Goal: Information Seeking & Learning: Learn about a topic

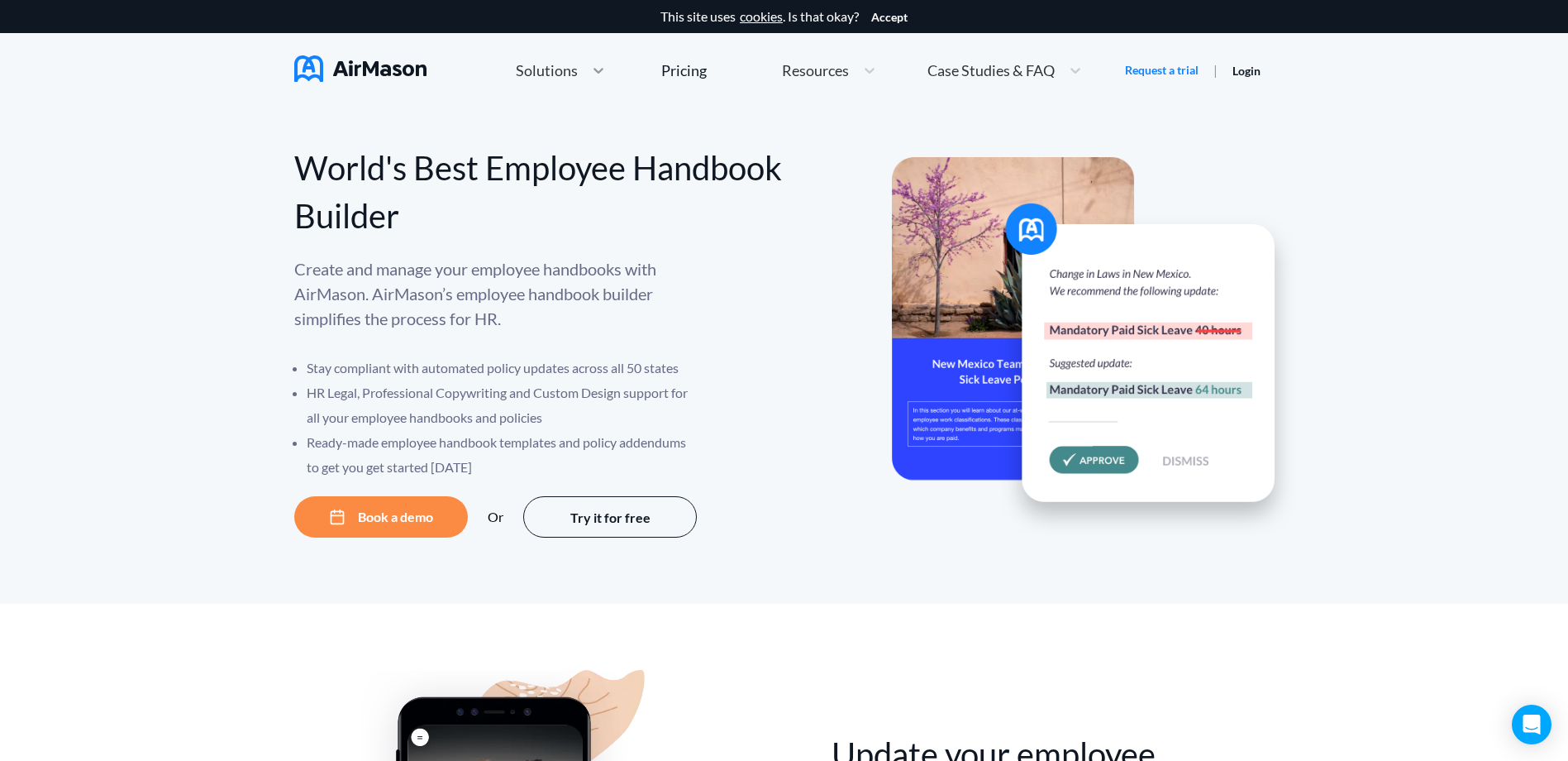
click at [591, 69] on icon at bounding box center [599, 70] width 17 height 17
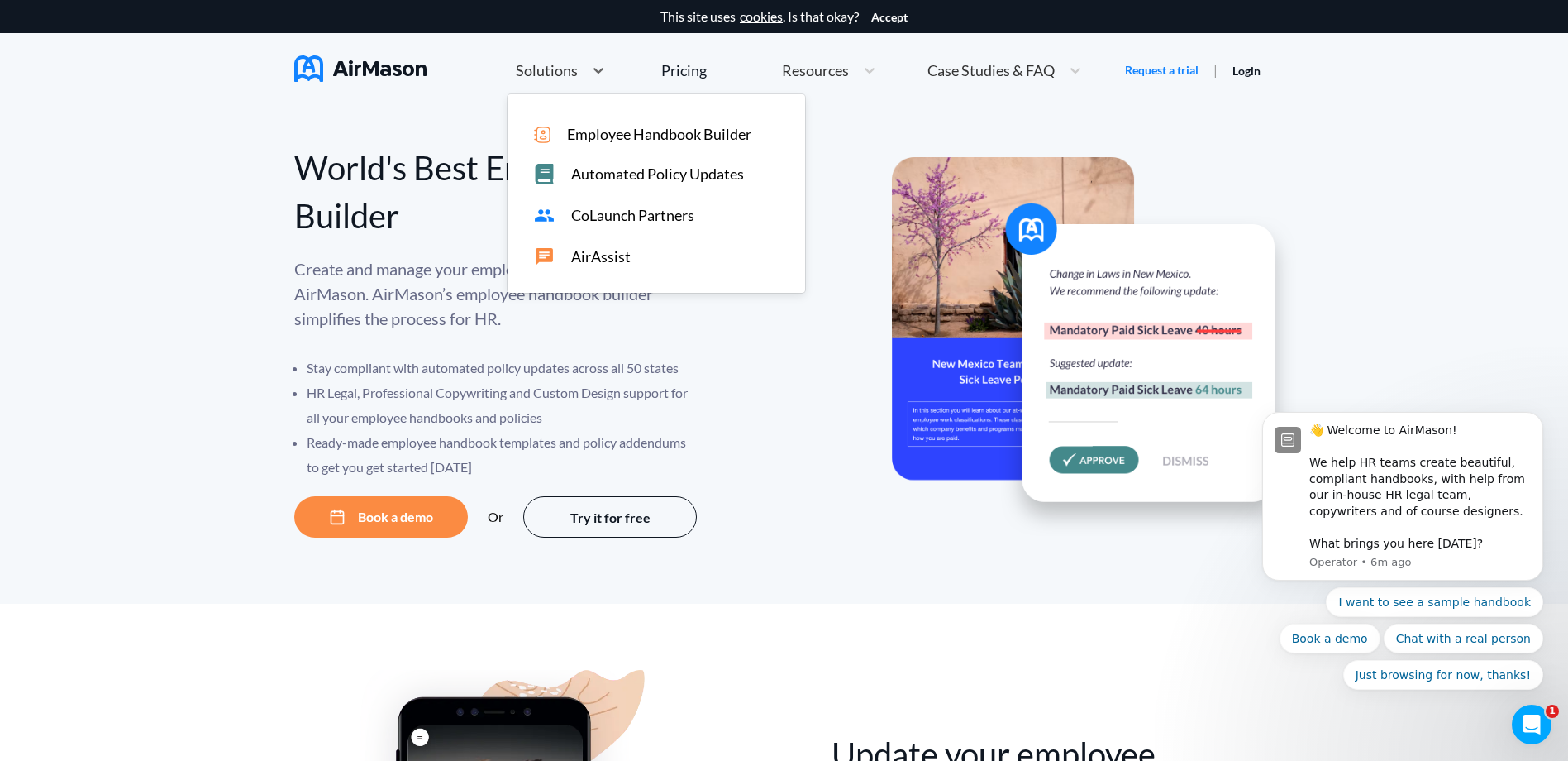
click at [606, 138] on span "Employee Handbook Builder" at bounding box center [659, 134] width 185 height 18
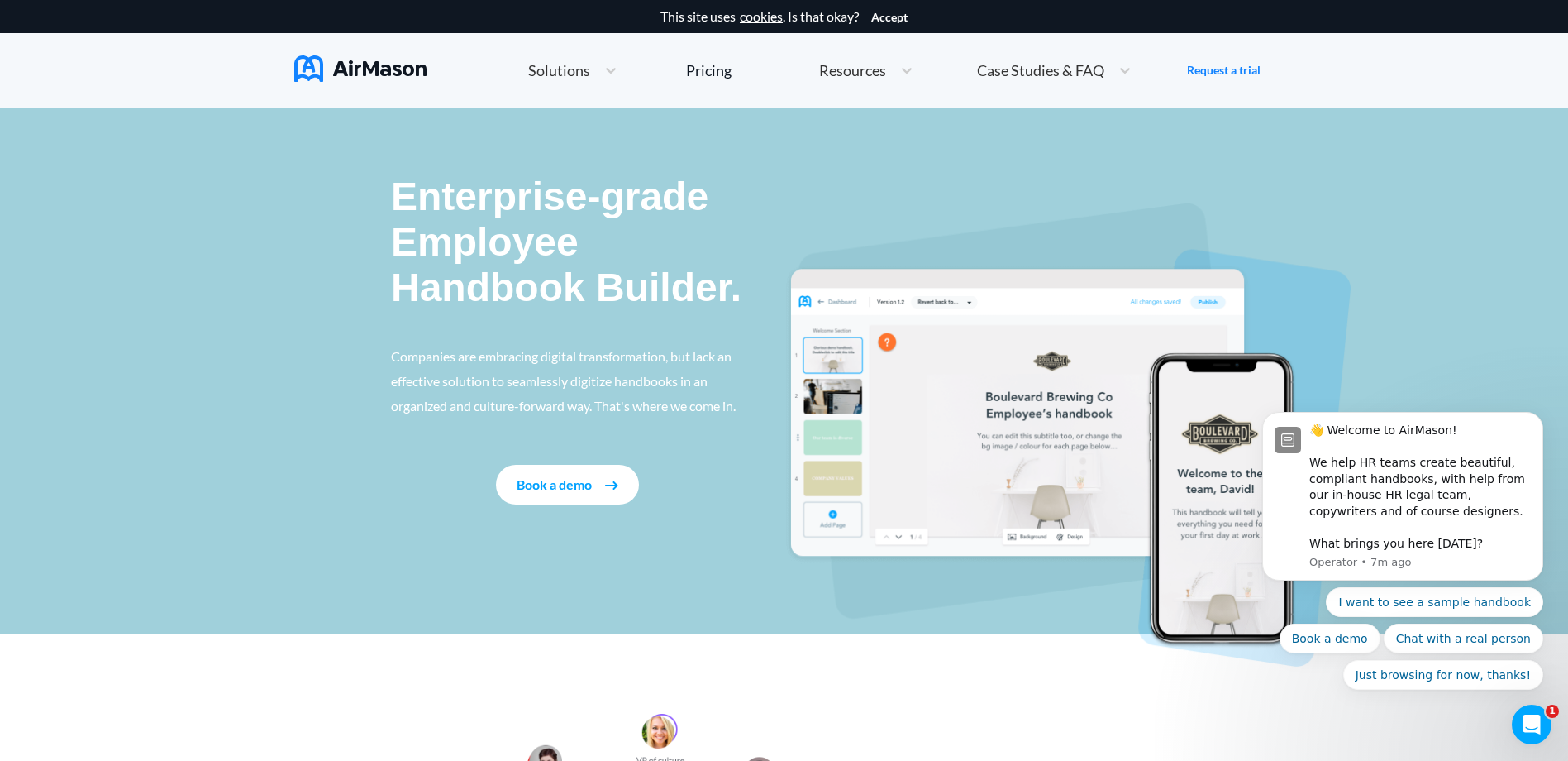
click at [885, 406] on img at bounding box center [1067, 434] width 566 height 464
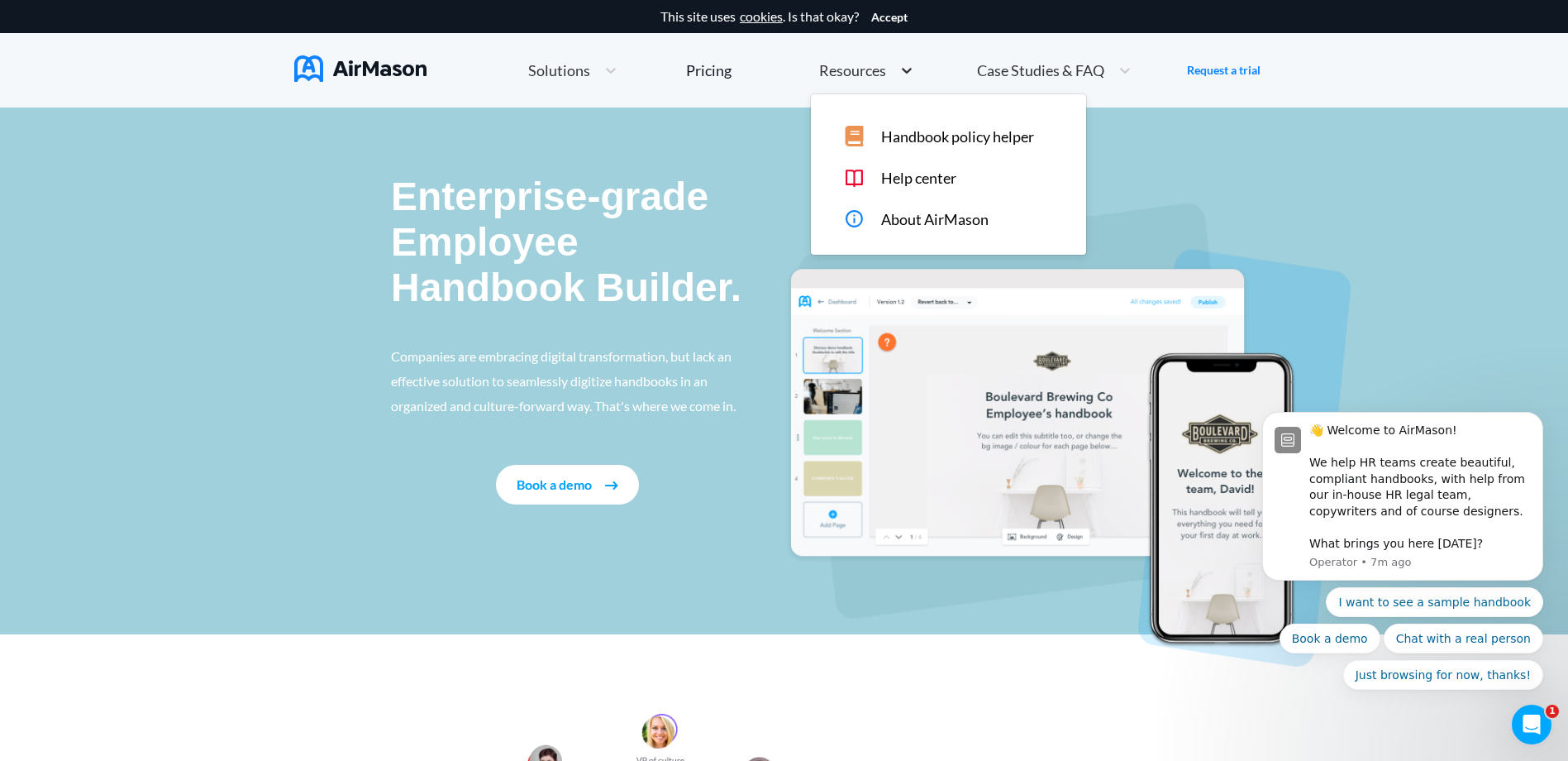
click at [919, 70] on div at bounding box center [906, 70] width 29 height 17
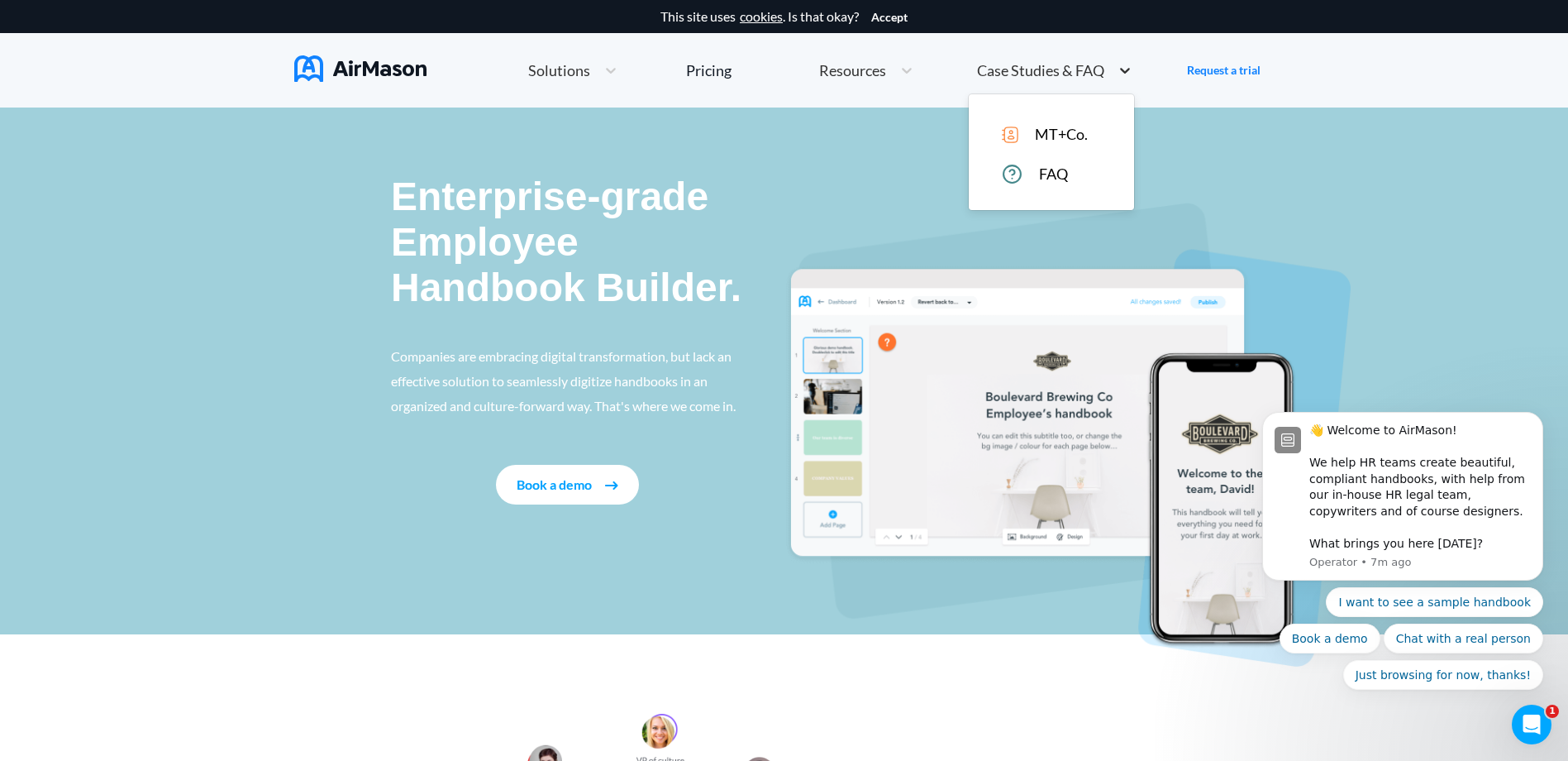
click at [1110, 73] on div at bounding box center [1124, 70] width 29 height 17
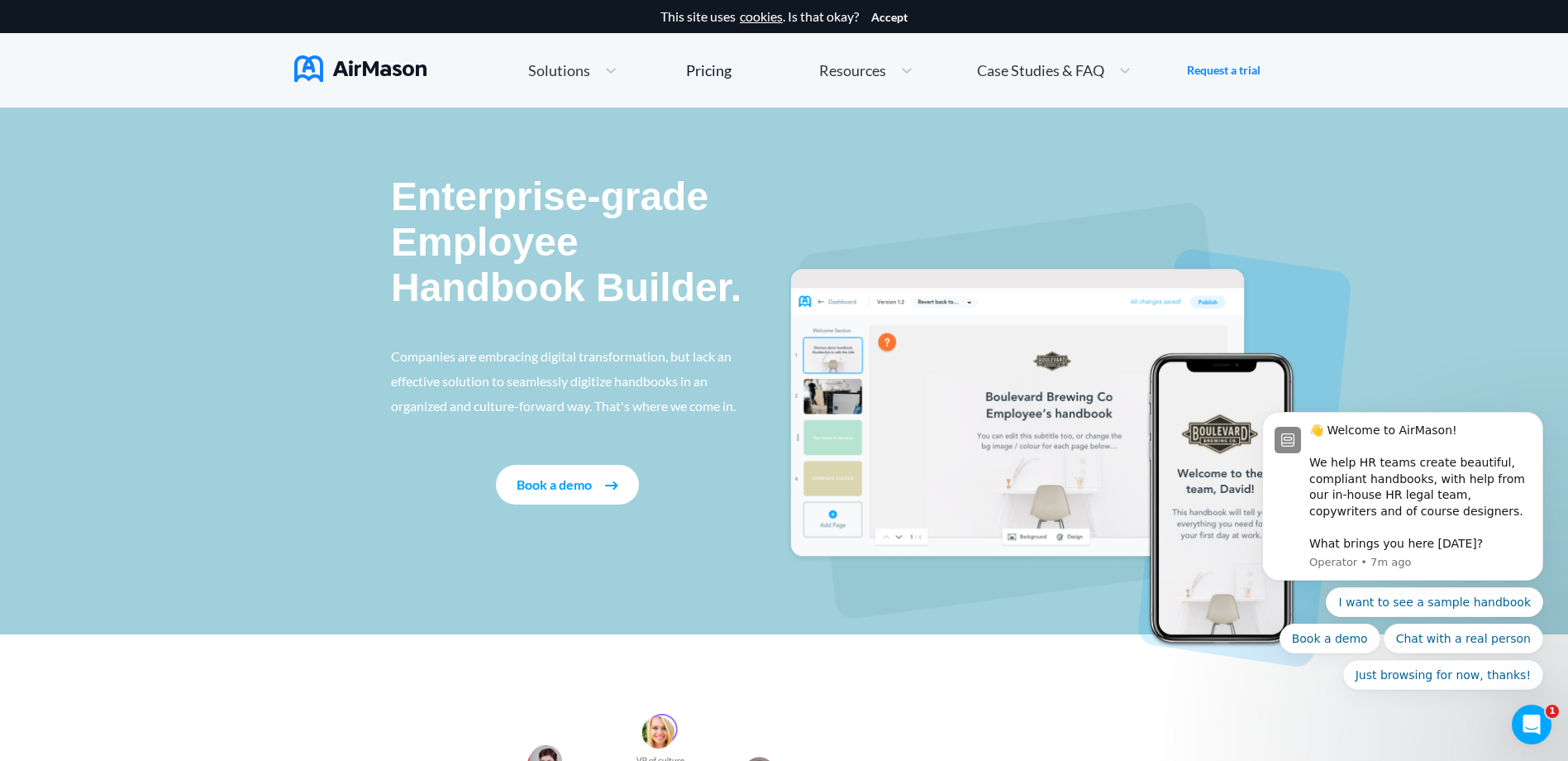
click at [624, 76] on div "Home Employee Handbook Builder Automated Policy Updates Solutions Pricing About…" at bounding box center [830, 70] width 714 height 35
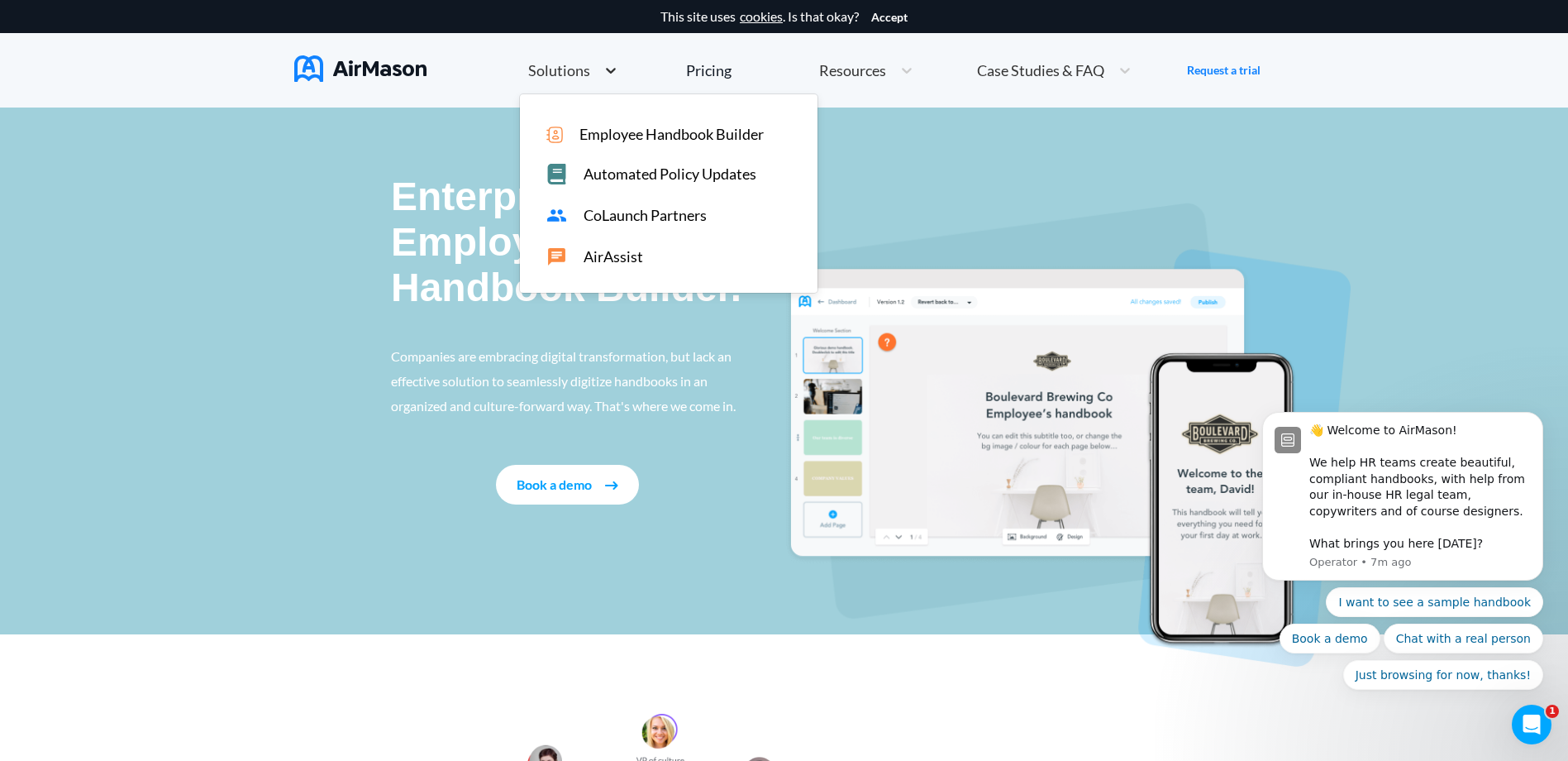
click at [602, 70] on icon at bounding box center [611, 70] width 17 height 17
click at [725, 170] on span "Automated Policy Updates" at bounding box center [670, 174] width 173 height 18
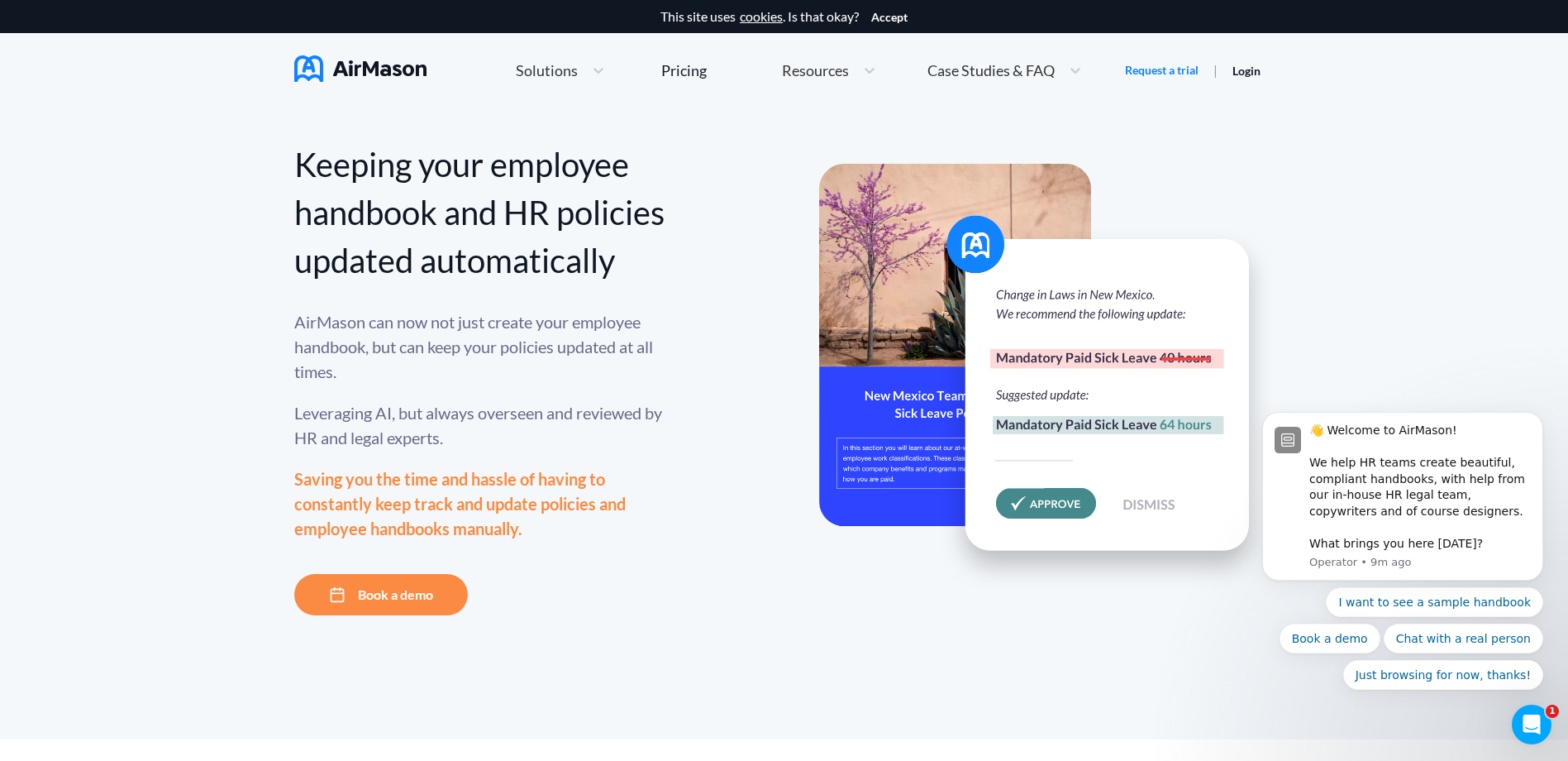
click at [690, 81] on link "Pricing" at bounding box center [684, 70] width 45 height 29
